Goal: Check status: Check status

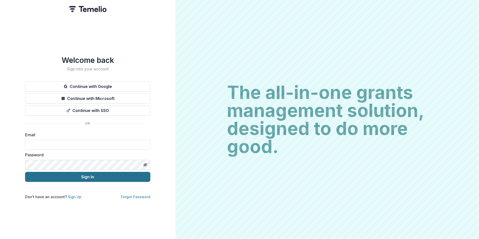
type input "**********"
click at [105, 176] on button "Sign In" at bounding box center [87, 177] width 125 height 10
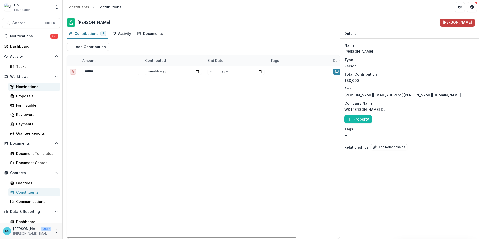
click at [31, 89] on div "Nominations" at bounding box center [36, 86] width 40 height 5
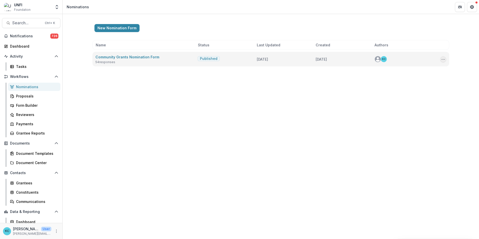
click at [442, 58] on icon "Options" at bounding box center [443, 59] width 4 height 4
click at [420, 86] on link "View Responses" at bounding box center [418, 86] width 54 height 8
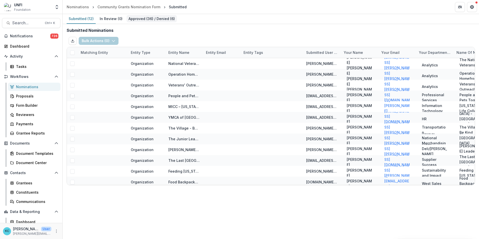
click at [141, 15] on div "Approved ( 36 ) / Denied ( 6 )" at bounding box center [151, 18] width 50 height 7
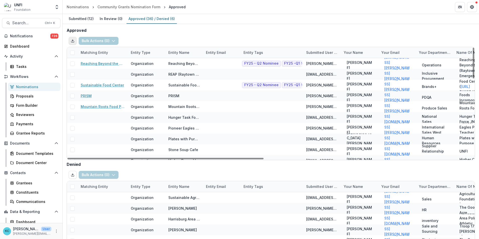
click at [72, 38] on button "Export table data" at bounding box center [73, 41] width 8 height 8
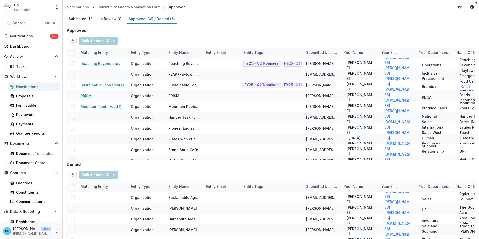
click at [325, 21] on div "Submitted ( 12 ) In Review ( 0 ) Approved ( 36 ) / Denied ( 6 )" at bounding box center [271, 19] width 416 height 10
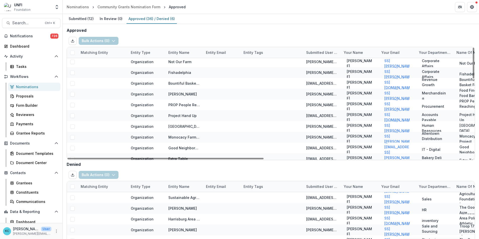
scroll to position [286, 0]
